Goal: Task Accomplishment & Management: Use online tool/utility

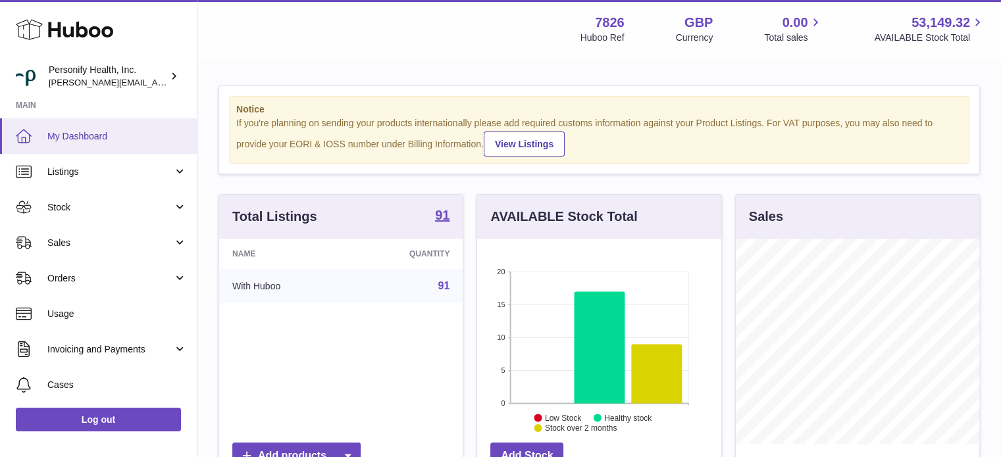
scroll to position [205, 244]
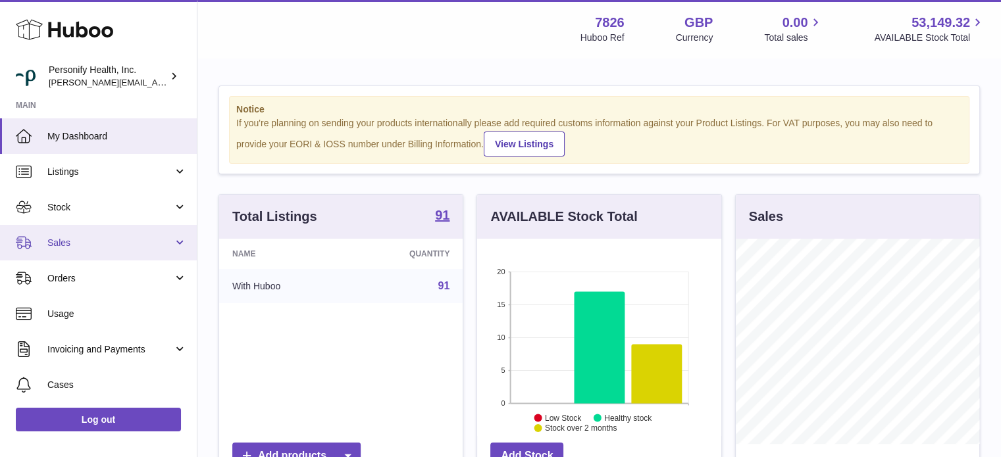
click at [100, 237] on span "Sales" at bounding box center [110, 243] width 126 height 13
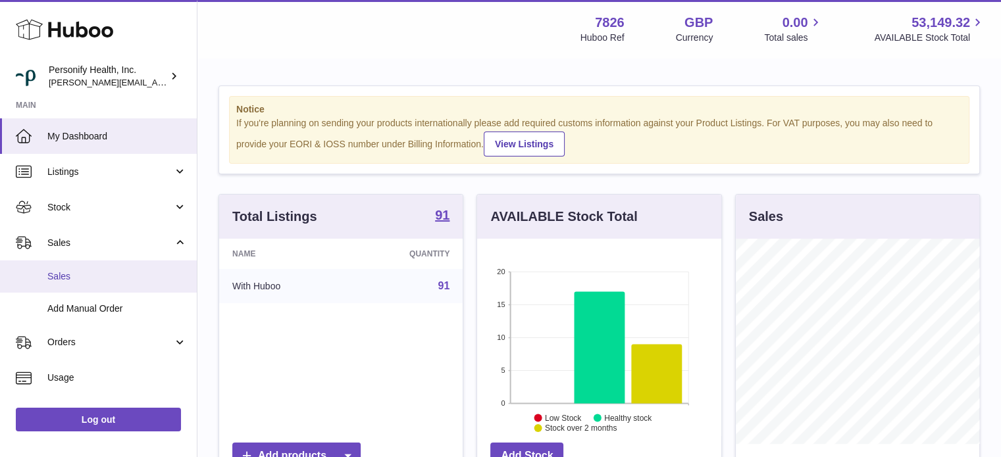
click at [97, 276] on span "Sales" at bounding box center [117, 276] width 140 height 13
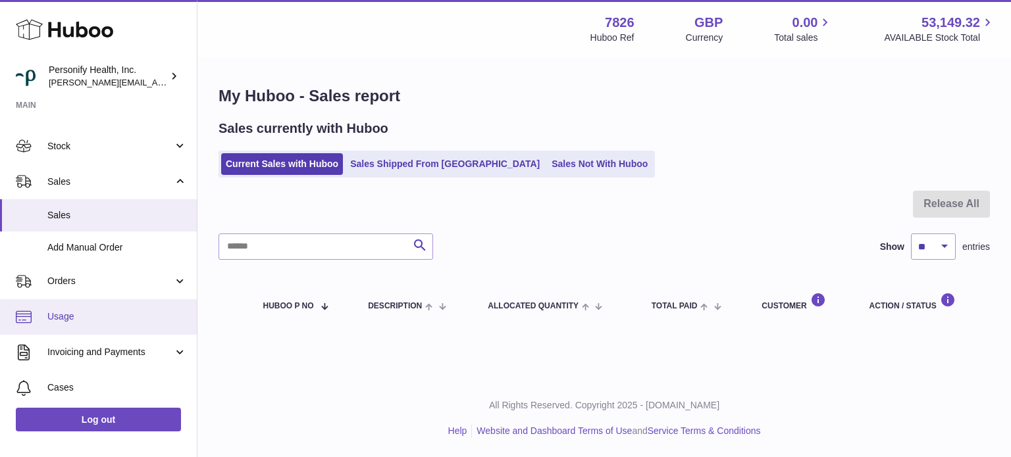
scroll to position [132, 0]
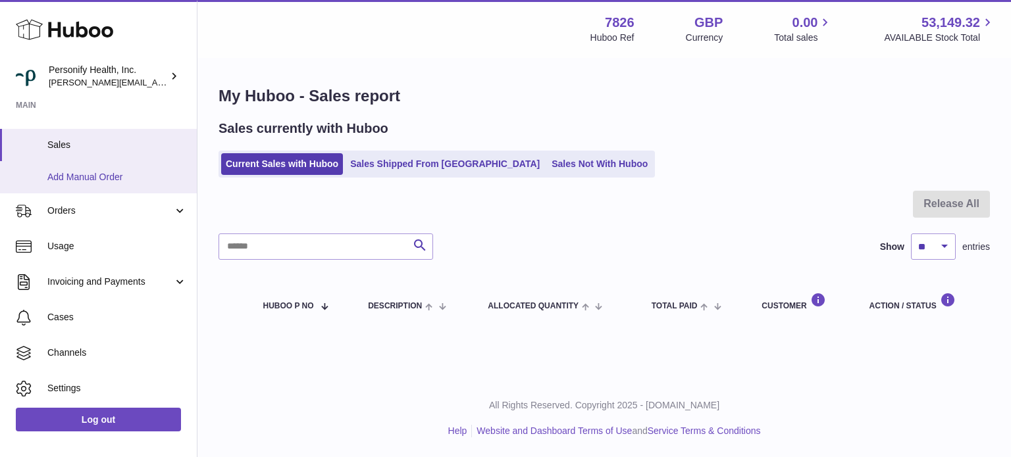
click at [87, 178] on span "Add Manual Order" at bounding box center [117, 177] width 140 height 13
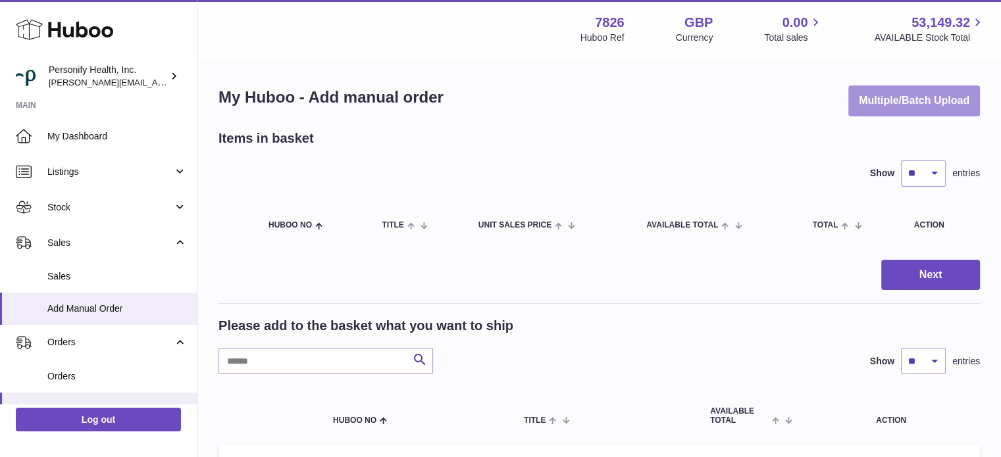
click at [870, 99] on button "Multiple/Batch Upload" at bounding box center [914, 101] width 132 height 31
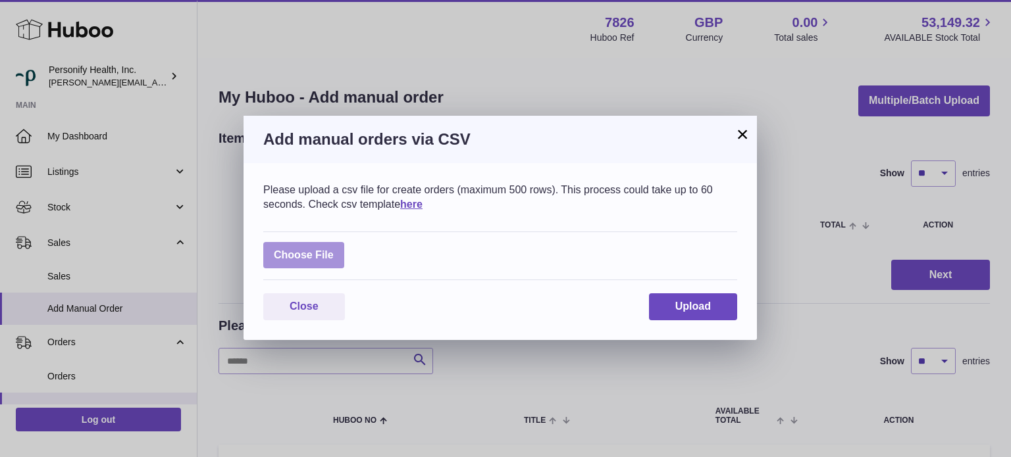
click at [292, 255] on label at bounding box center [303, 255] width 81 height 27
click at [334, 249] on input "file" at bounding box center [334, 249] width 1 height 1
type input "**********"
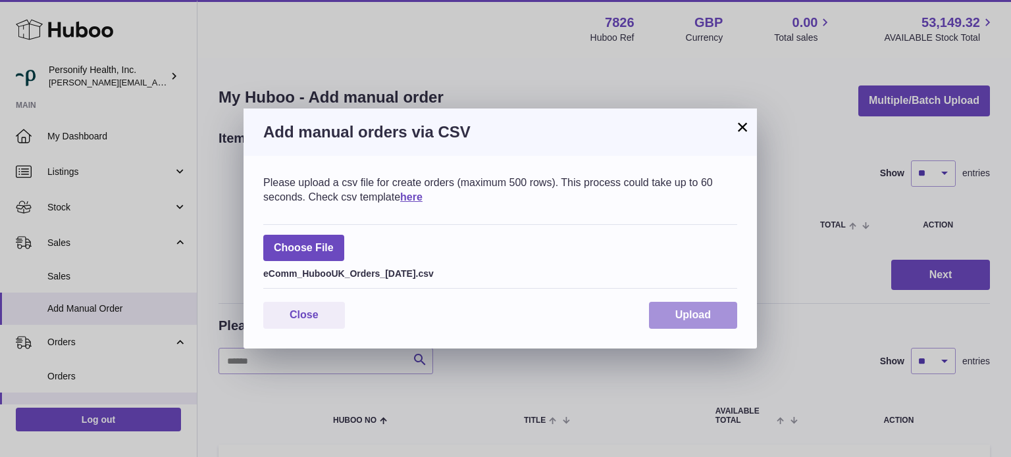
click at [698, 302] on div "Please upload a csv file for create orders (maximum 500 rows). This process cou…" at bounding box center [499, 252] width 513 height 193
click at [679, 312] on span "Upload" at bounding box center [693, 314] width 36 height 11
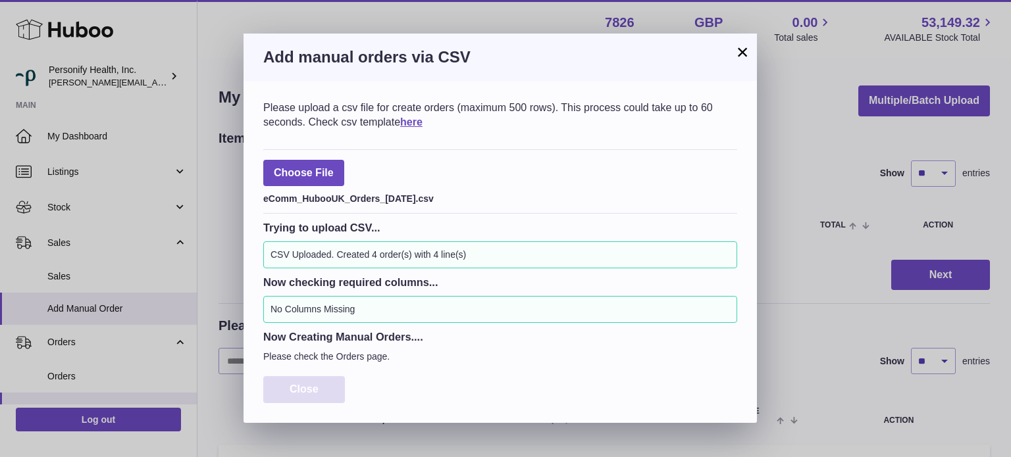
click at [317, 388] on span "Close" at bounding box center [304, 389] width 29 height 11
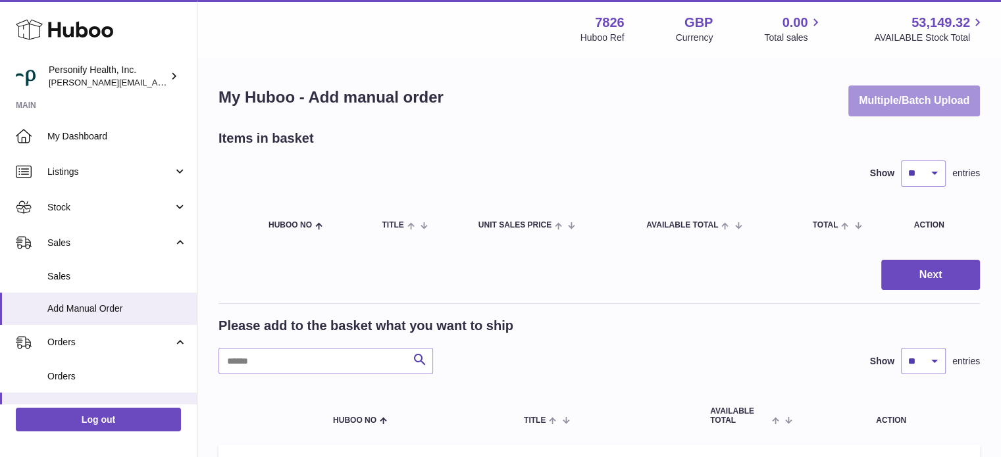
click at [916, 93] on button "Multiple/Batch Upload" at bounding box center [914, 101] width 132 height 31
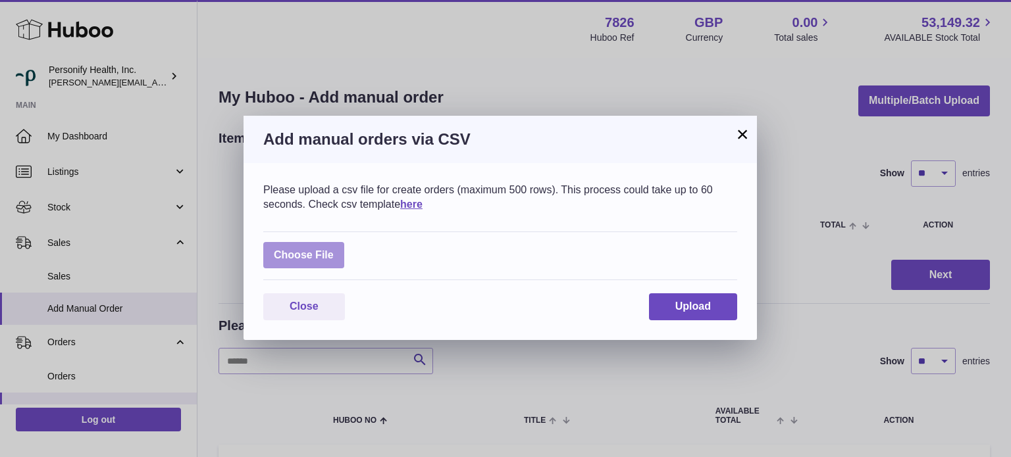
click at [325, 256] on label at bounding box center [303, 255] width 81 height 27
click at [334, 249] on input "file" at bounding box center [334, 249] width 1 height 1
type input "**********"
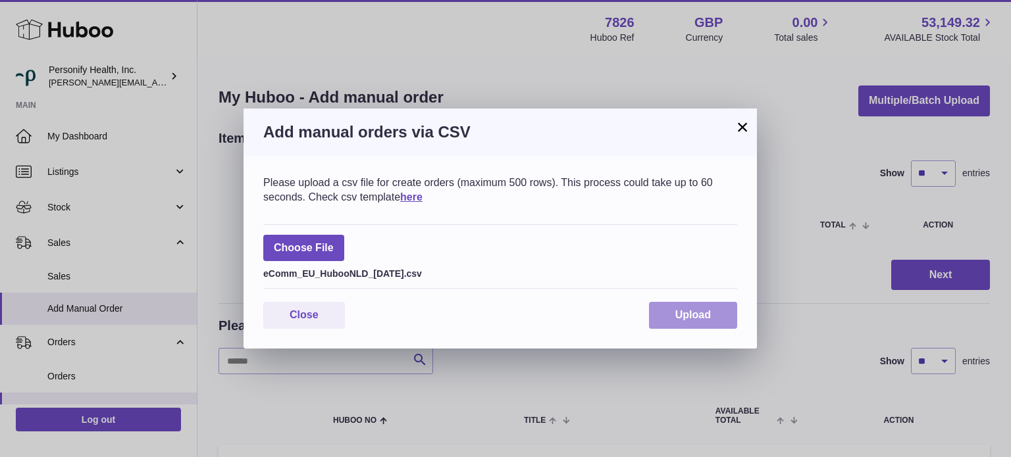
click at [677, 326] on button "Upload" at bounding box center [693, 315] width 88 height 27
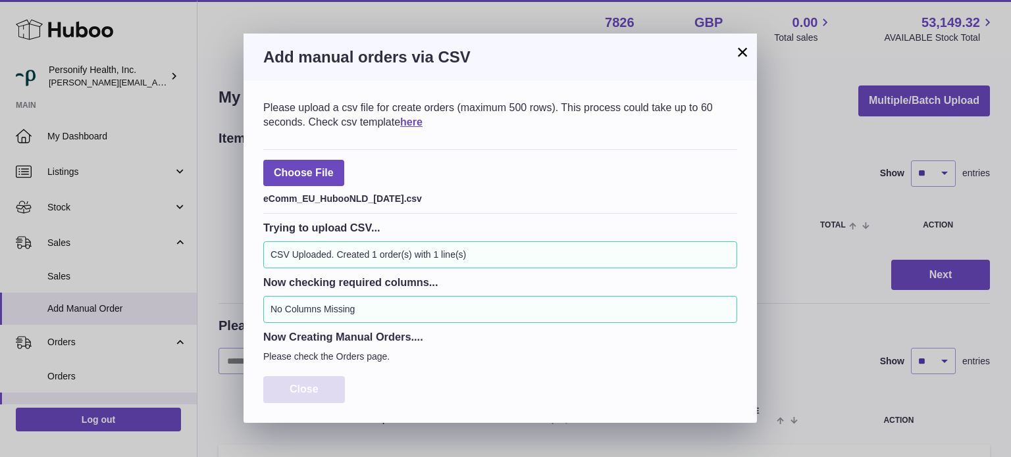
click at [320, 392] on button "Close" at bounding box center [304, 389] width 82 height 27
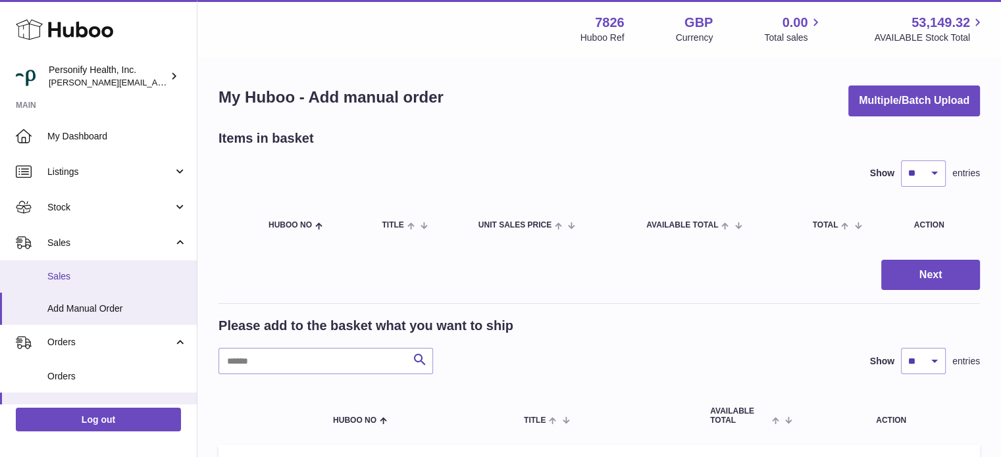
click at [87, 273] on span "Sales" at bounding box center [117, 276] width 140 height 13
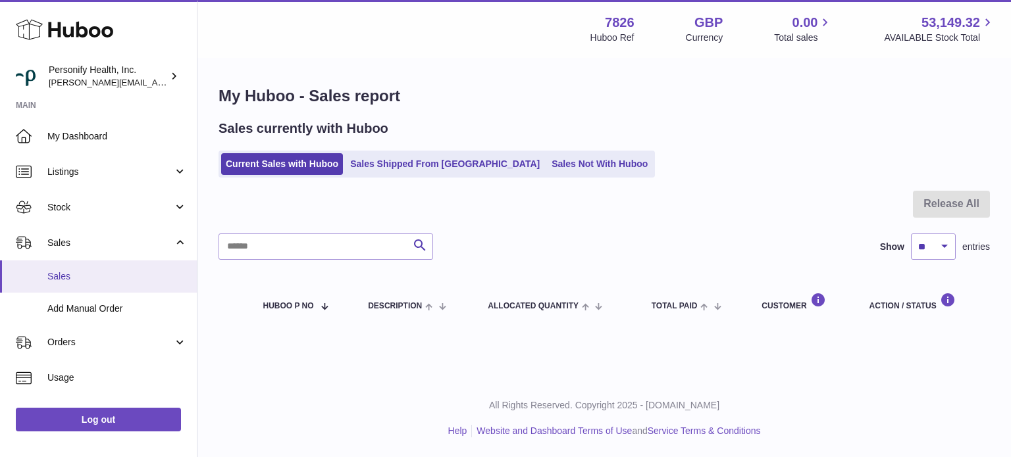
click at [118, 279] on span "Sales" at bounding box center [117, 276] width 140 height 13
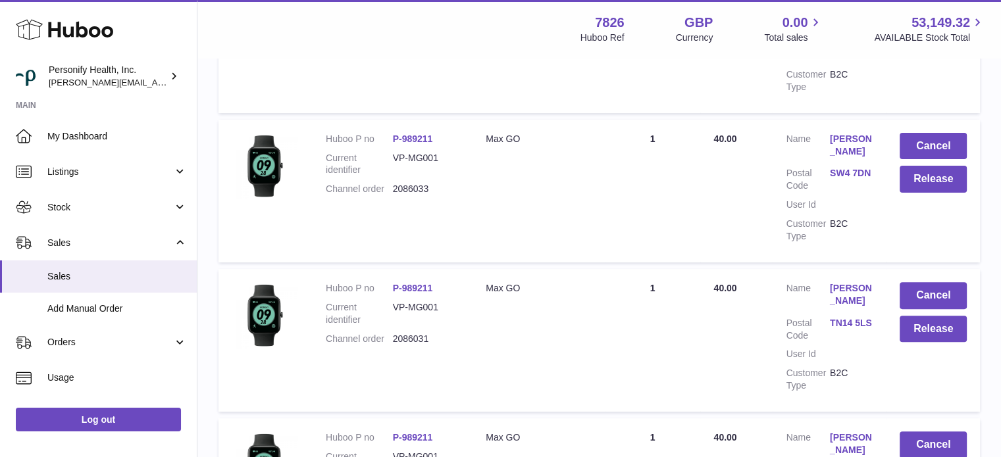
scroll to position [47, 0]
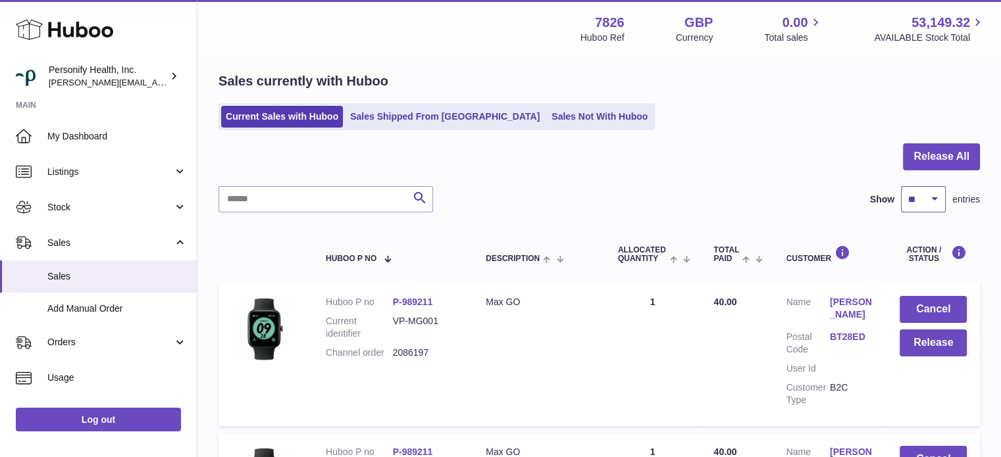
click at [932, 199] on select "** ** ** ***" at bounding box center [923, 199] width 45 height 26
select select "**"
click at [901, 186] on select "** ** ** ***" at bounding box center [923, 199] width 45 height 26
click at [925, 161] on button "Release All" at bounding box center [941, 156] width 77 height 27
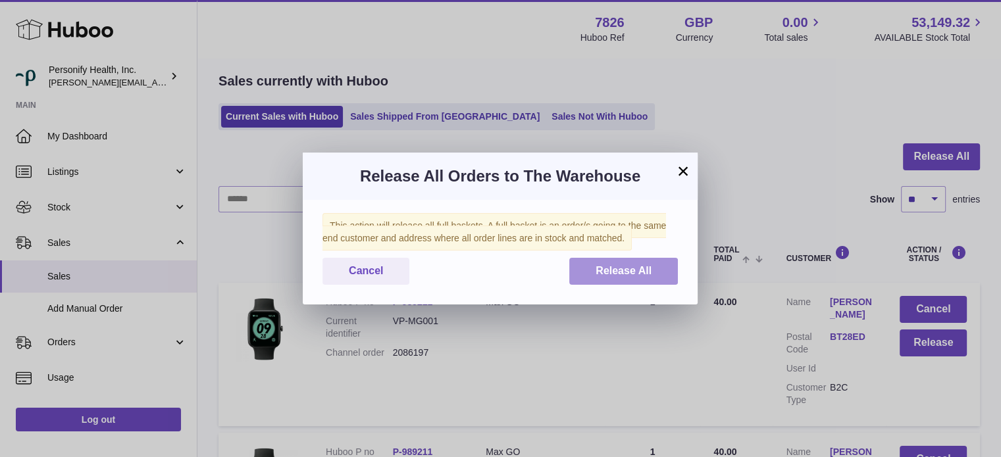
click at [601, 275] on span "Release All" at bounding box center [624, 270] width 56 height 11
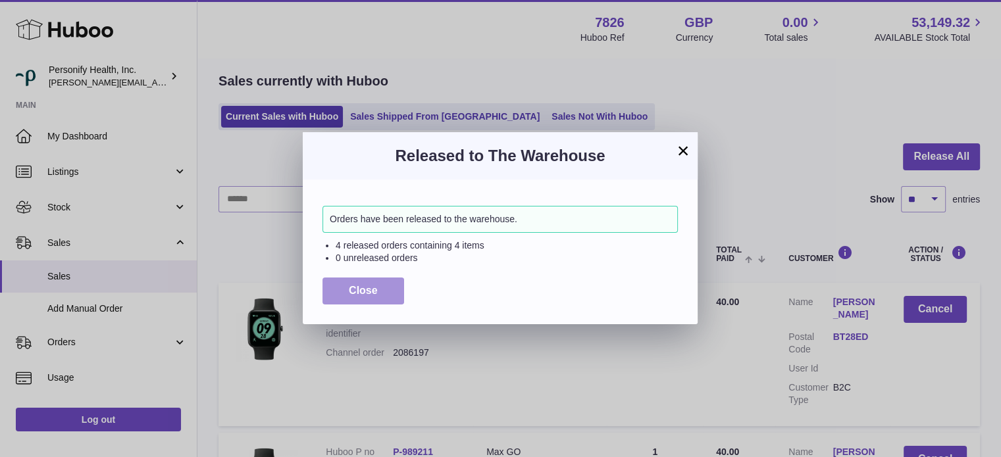
click at [379, 292] on button "Close" at bounding box center [363, 291] width 82 height 27
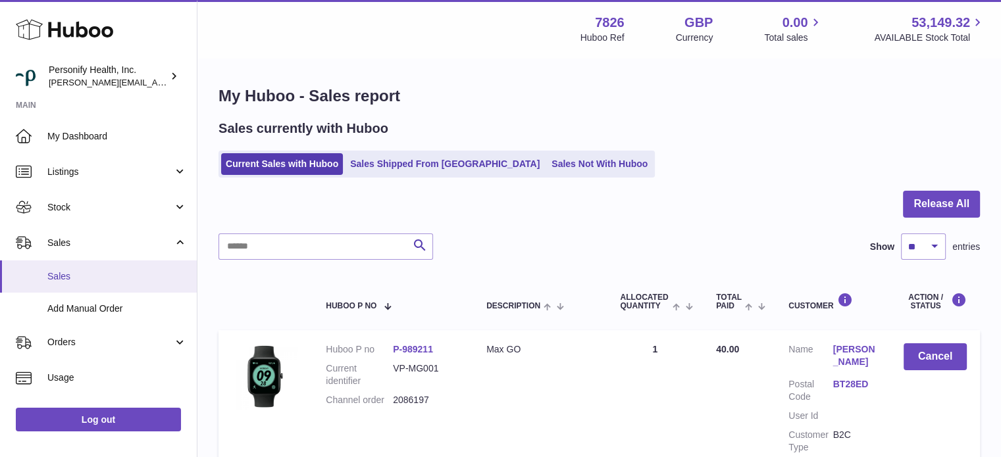
click at [86, 278] on span "Sales" at bounding box center [117, 276] width 140 height 13
click at [86, 25] on icon at bounding box center [64, 29] width 97 height 26
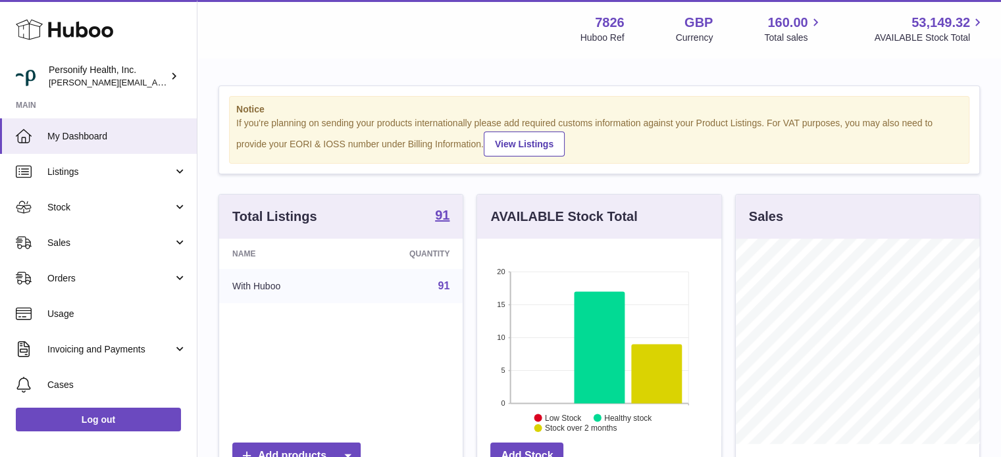
scroll to position [205, 244]
